Goal: Task Accomplishment & Management: Manage account settings

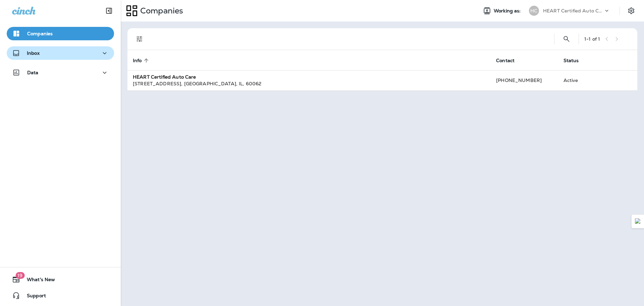
click at [30, 54] on p "Inbox" at bounding box center [33, 52] width 13 height 5
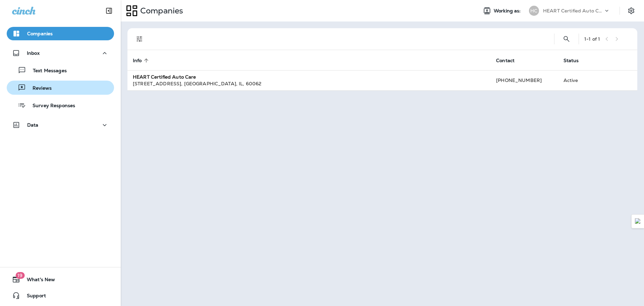
drag, startPoint x: 44, startPoint y: 89, endPoint x: 51, endPoint y: 90, distance: 6.8
click at [44, 89] on p "Reviews" at bounding box center [39, 88] width 26 height 6
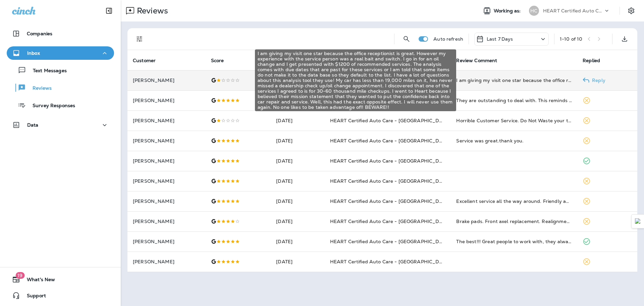
click at [506, 81] on div "I am giving my visit one star because the office receptionist is great. However…" at bounding box center [514, 80] width 116 height 7
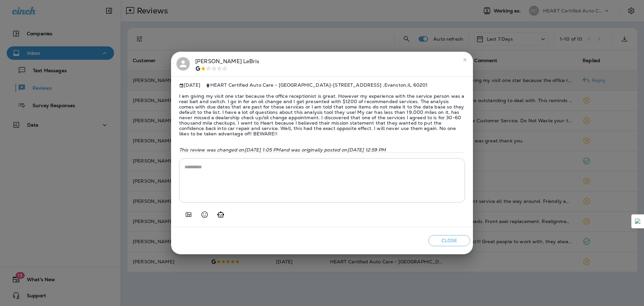
click at [446, 122] on span "I am giving my visit one star because the office receptionist is great. However…" at bounding box center [322, 115] width 286 height 54
click at [405, 116] on span "I am giving my visit one star because the office receptionist is great. However…" at bounding box center [322, 115] width 286 height 54
click at [350, 106] on span "I am giving my visit one star because the office receptionist is great. However…" at bounding box center [322, 115] width 286 height 54
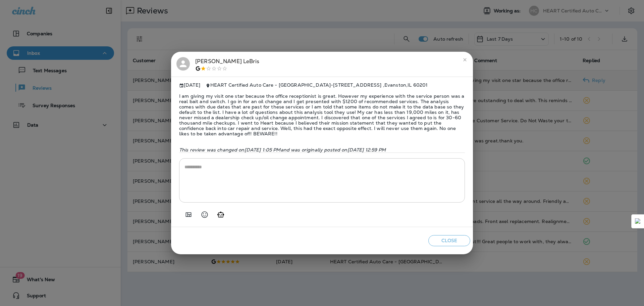
drag, startPoint x: 464, startPoint y: 56, endPoint x: 458, endPoint y: 56, distance: 6.0
click at [464, 57] on icon "close" at bounding box center [464, 59] width 5 height 5
